Goal: Information Seeking & Learning: Check status

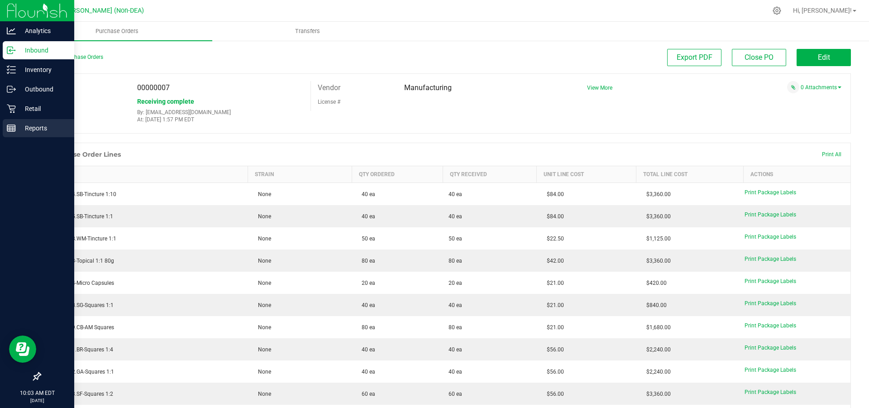
click at [34, 127] on p "Reports" at bounding box center [43, 128] width 54 height 11
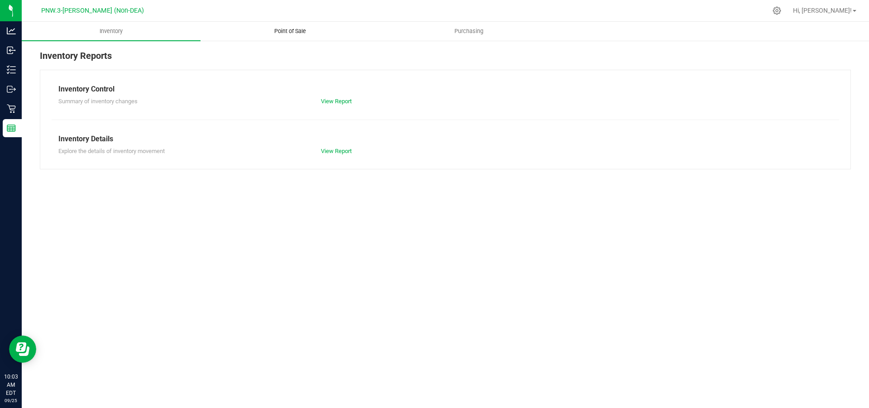
click at [292, 31] on span "Point of Sale" at bounding box center [290, 31] width 56 height 8
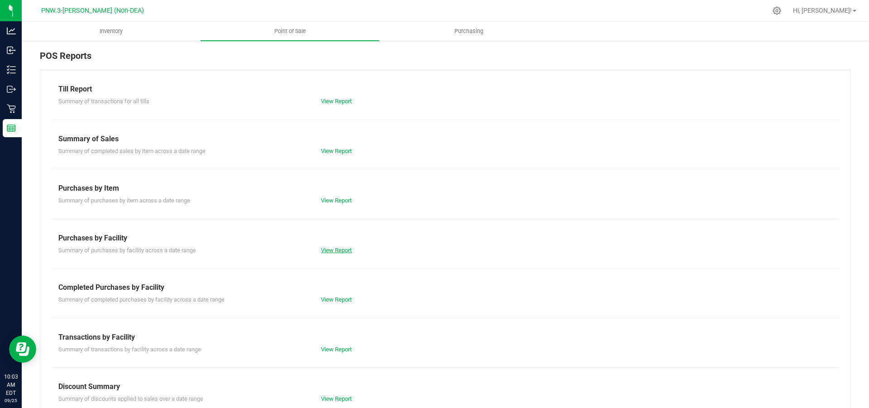
click at [339, 250] on link "View Report" at bounding box center [336, 250] width 31 height 7
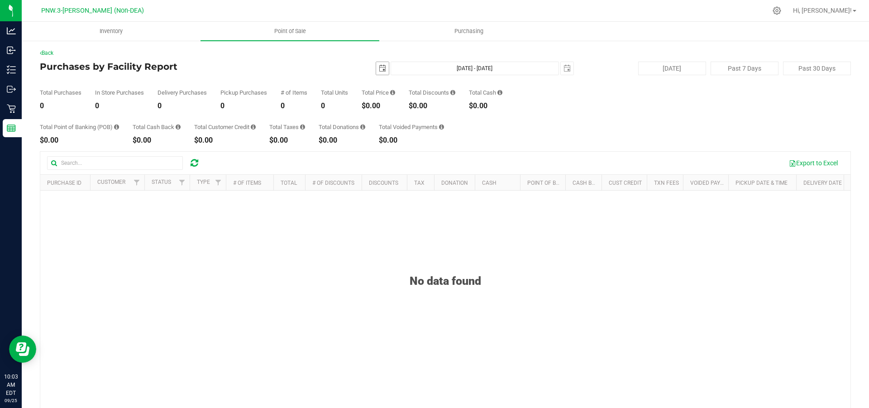
click at [379, 70] on span "select" at bounding box center [382, 68] width 7 height 7
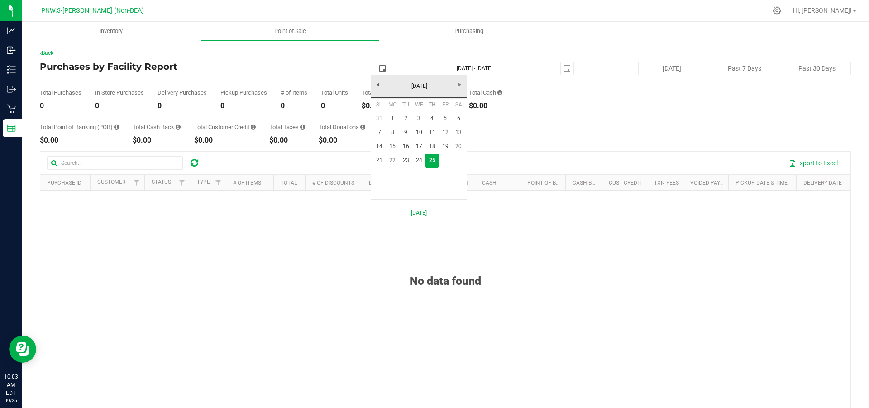
scroll to position [0, 23]
click at [417, 161] on link "24" at bounding box center [418, 160] width 13 height 14
type input "[DATE]"
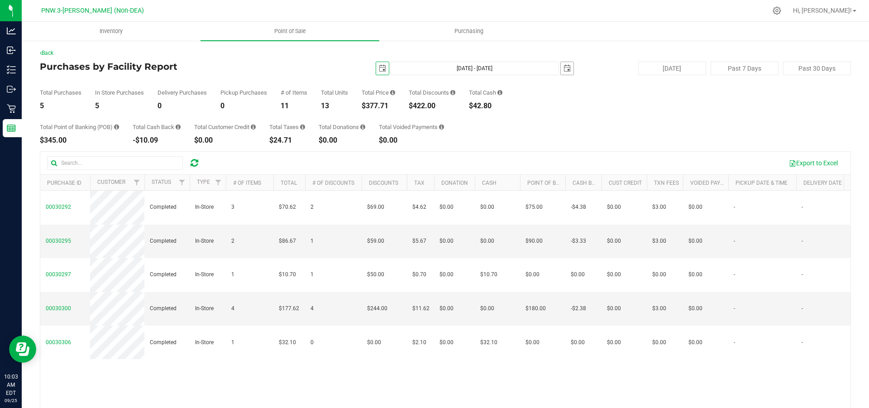
click at [563, 69] on span "select" at bounding box center [566, 68] width 7 height 7
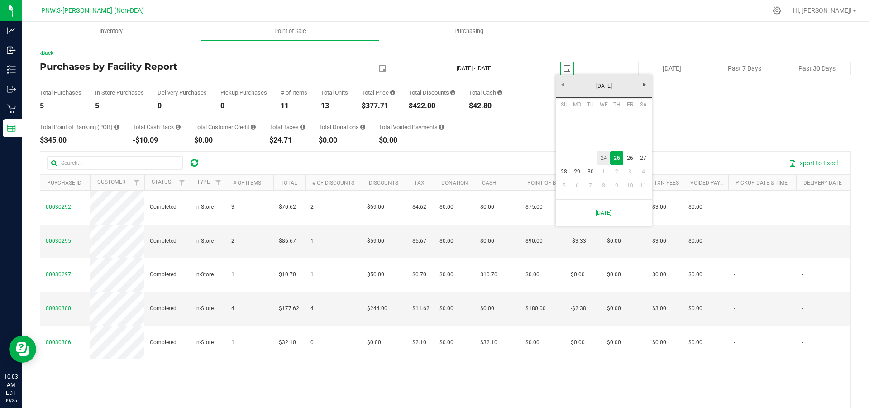
click at [605, 157] on link "24" at bounding box center [603, 158] width 13 height 14
type input "[DATE] - [DATE]"
type input "[DATE]"
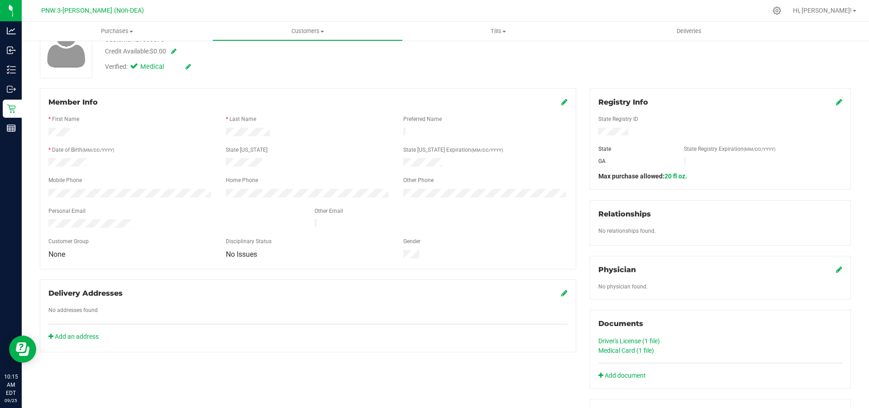
scroll to position [91, 0]
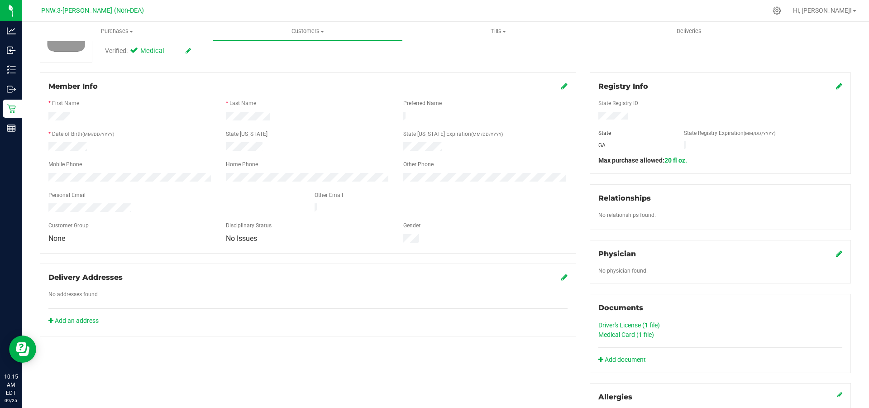
click at [623, 325] on link "Driver's License (1 file)" at bounding box center [629, 324] width 62 height 7
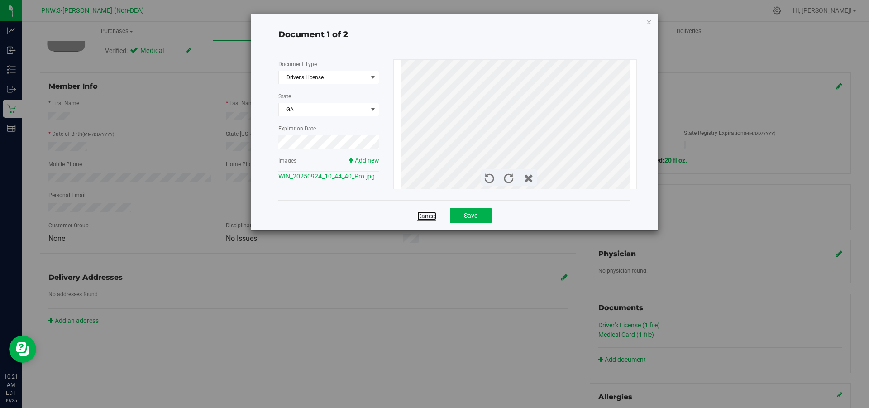
click at [424, 216] on link "Cancel" at bounding box center [426, 215] width 19 height 9
